Goal: Information Seeking & Learning: Learn about a topic

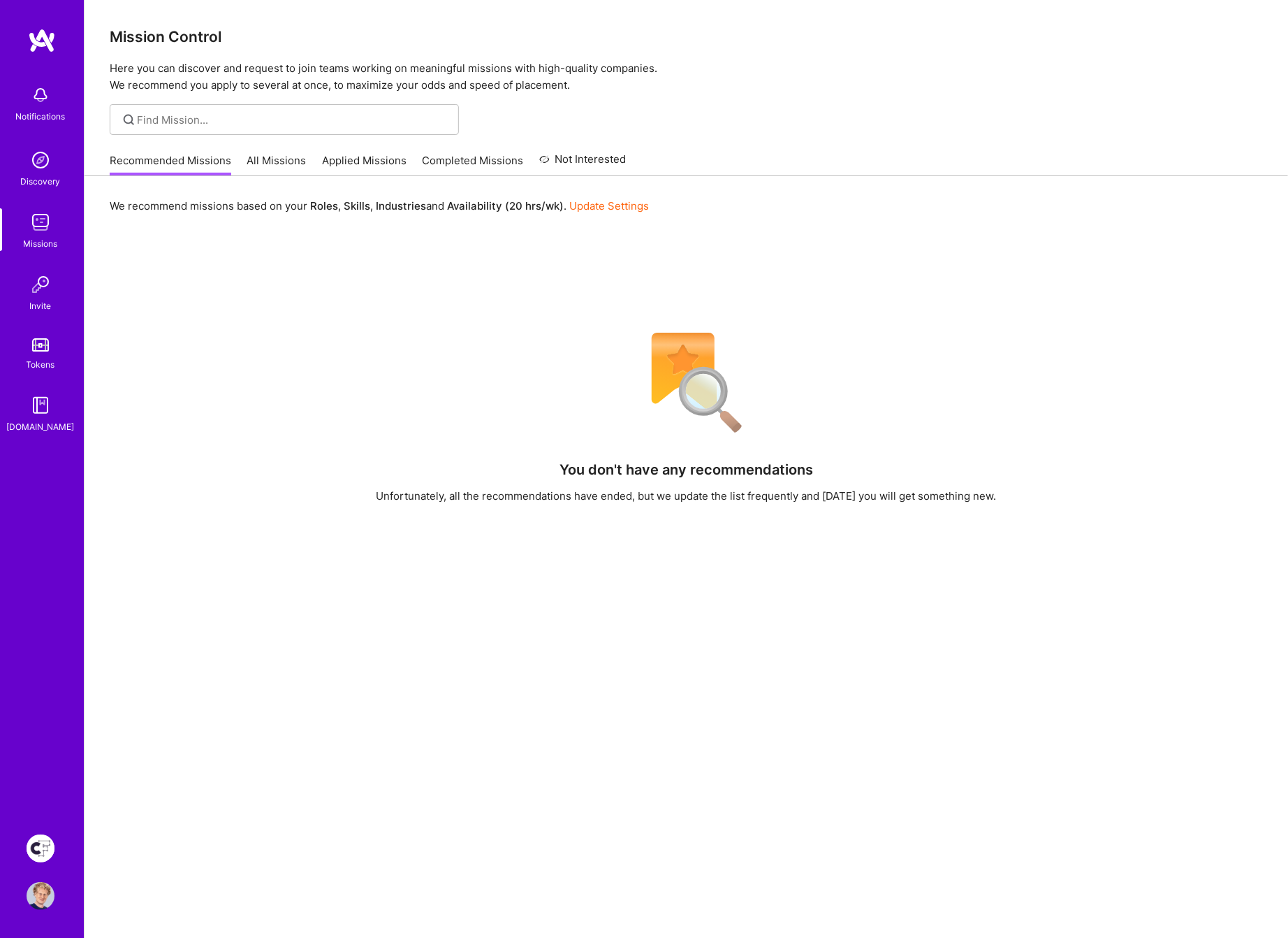
click at [40, 843] on img at bounding box center [40, 848] width 28 height 28
